Goal: Book appointment/travel/reservation

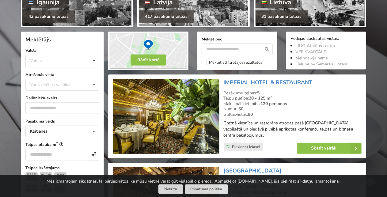
scroll to position [153, 0]
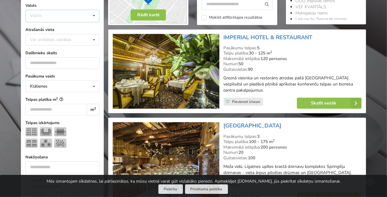
click at [53, 13] on div "Valsts Igaunija Latvija Lietuva" at bounding box center [62, 16] width 74 height 13
click at [55, 37] on div "Latvija" at bounding box center [62, 38] width 73 height 11
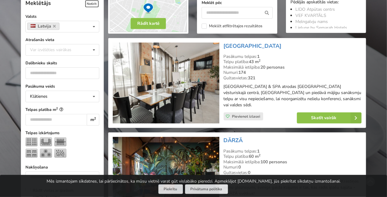
scroll to position [137, 0]
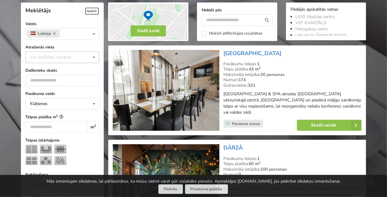
click at [53, 54] on div "Var izvēlēties vairākas" at bounding box center [57, 57] width 57 height 7
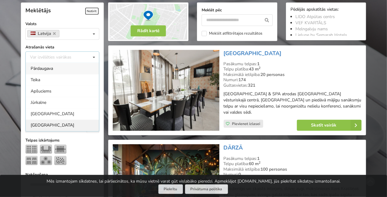
click at [44, 127] on div "[GEOGRAPHIC_DATA]" at bounding box center [62, 125] width 73 height 11
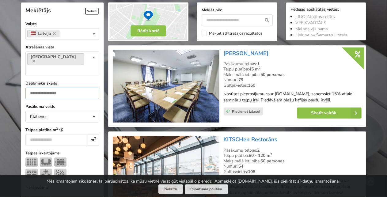
click at [49, 88] on input "number" at bounding box center [62, 94] width 74 height 12
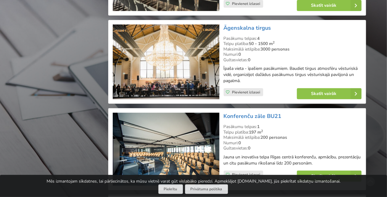
scroll to position [1394, 0]
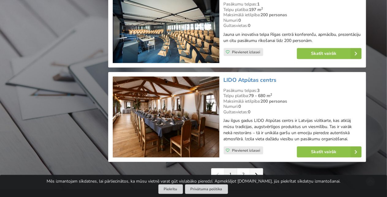
type input "***"
click at [255, 173] on icon at bounding box center [256, 175] width 3 height 4
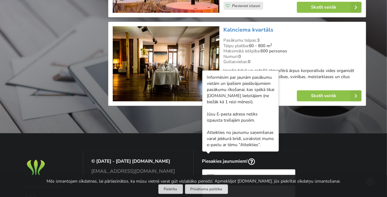
scroll to position [1441, 0]
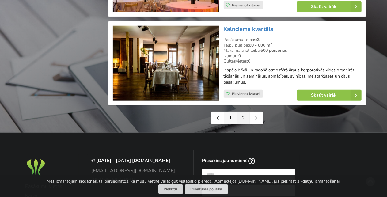
click at [232, 117] on link "1" at bounding box center [230, 118] width 13 height 12
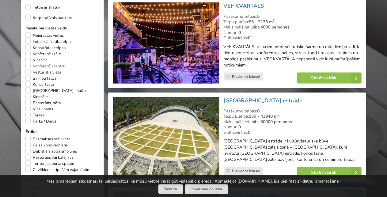
scroll to position [337, 0]
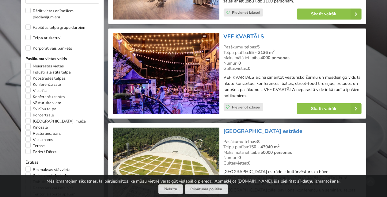
click at [245, 33] on link "VEF KVARTĀLS" at bounding box center [244, 36] width 40 height 7
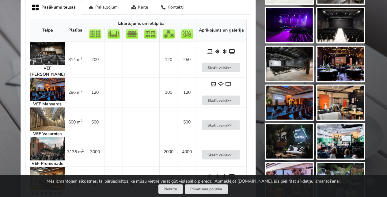
scroll to position [337, 0]
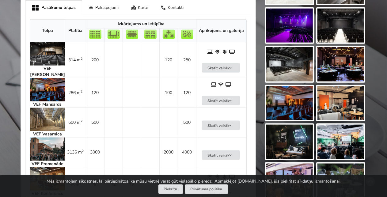
click at [47, 80] on img at bounding box center [47, 89] width 35 height 23
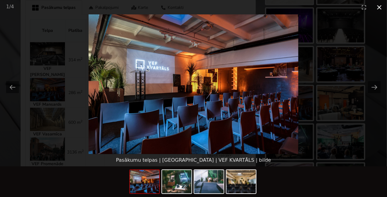
click at [382, 13] on button "Close gallery" at bounding box center [379, 7] width 15 height 14
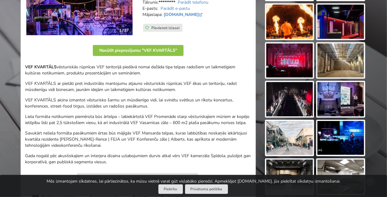
scroll to position [61, 0]
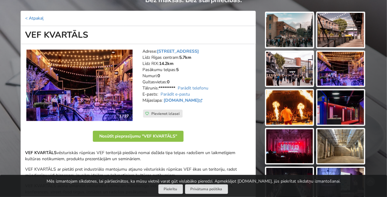
click at [28, 15] on link "< Atpakaļ" at bounding box center [34, 18] width 18 height 6
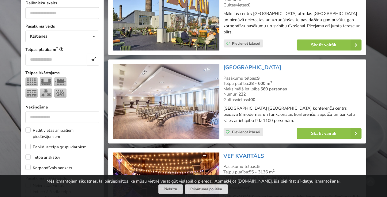
scroll to position [172, 0]
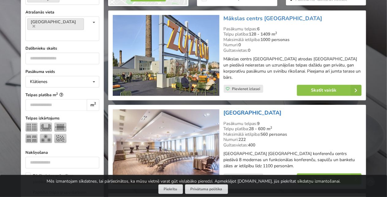
click at [245, 109] on link "[GEOGRAPHIC_DATA]" at bounding box center [253, 112] width 58 height 7
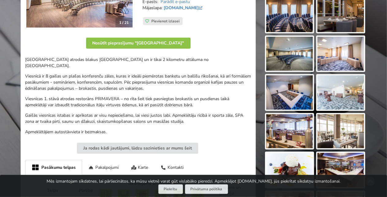
scroll to position [245, 0]
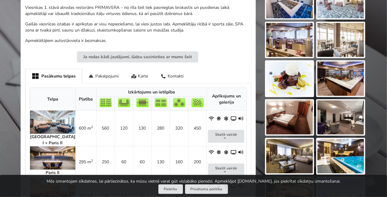
click at [42, 114] on img at bounding box center [52, 122] width 45 height 23
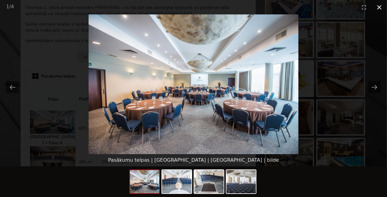
click at [383, 3] on button "Close gallery" at bounding box center [379, 7] width 15 height 14
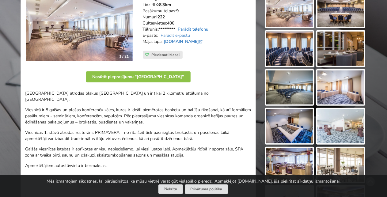
scroll to position [90, 0]
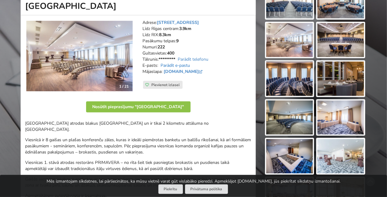
click at [179, 67] on link "Parādīt e-pastu" at bounding box center [175, 66] width 29 height 6
click at [181, 73] on link "[DOMAIN_NAME]" at bounding box center [184, 72] width 40 height 6
